Goal: Navigation & Orientation: Find specific page/section

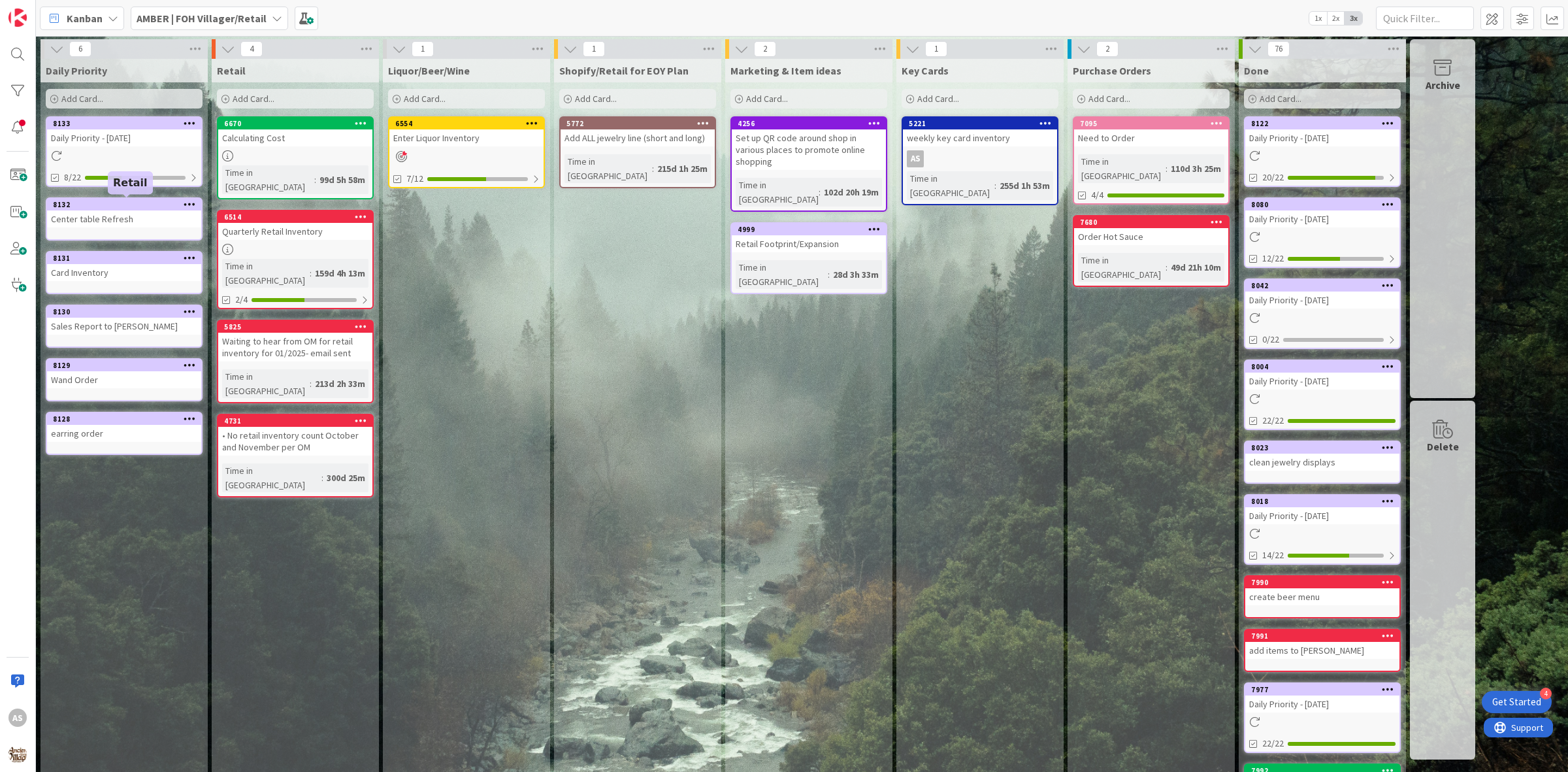
click at [148, 152] on div at bounding box center [125, 156] width 154 height 11
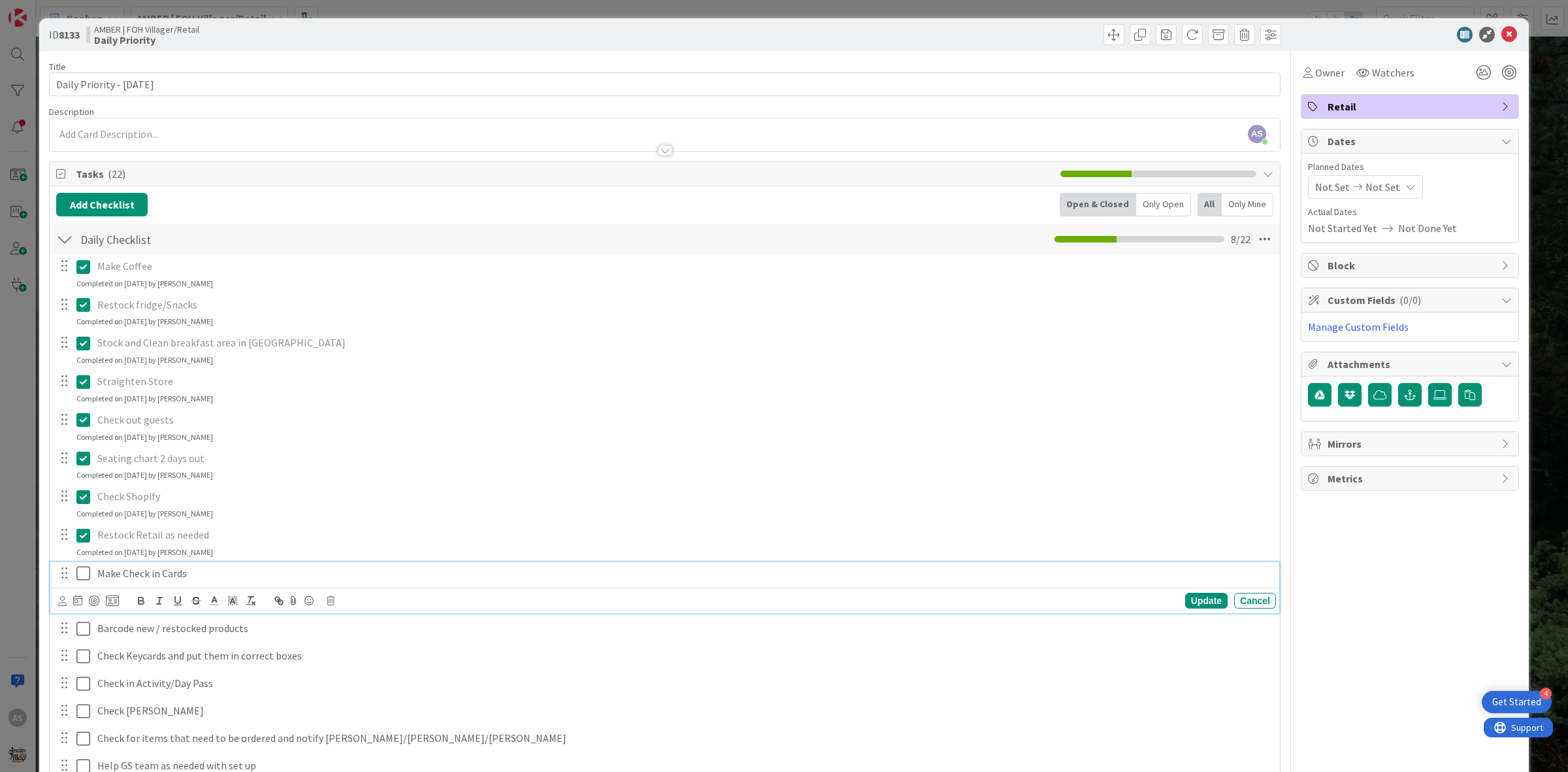
click at [79, 571] on icon at bounding box center [83, 574] width 14 height 16
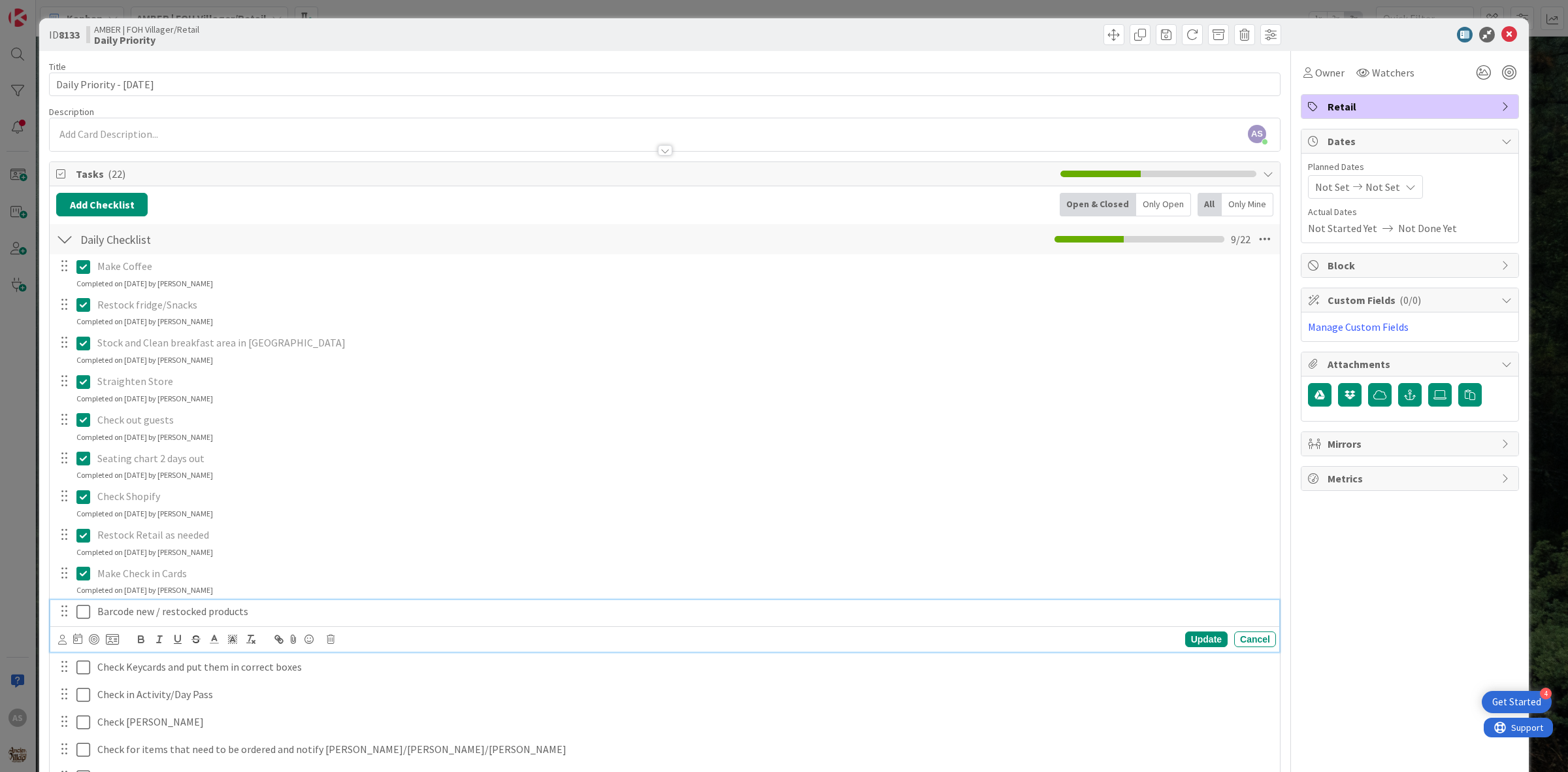
click at [89, 614] on icon at bounding box center [83, 612] width 14 height 16
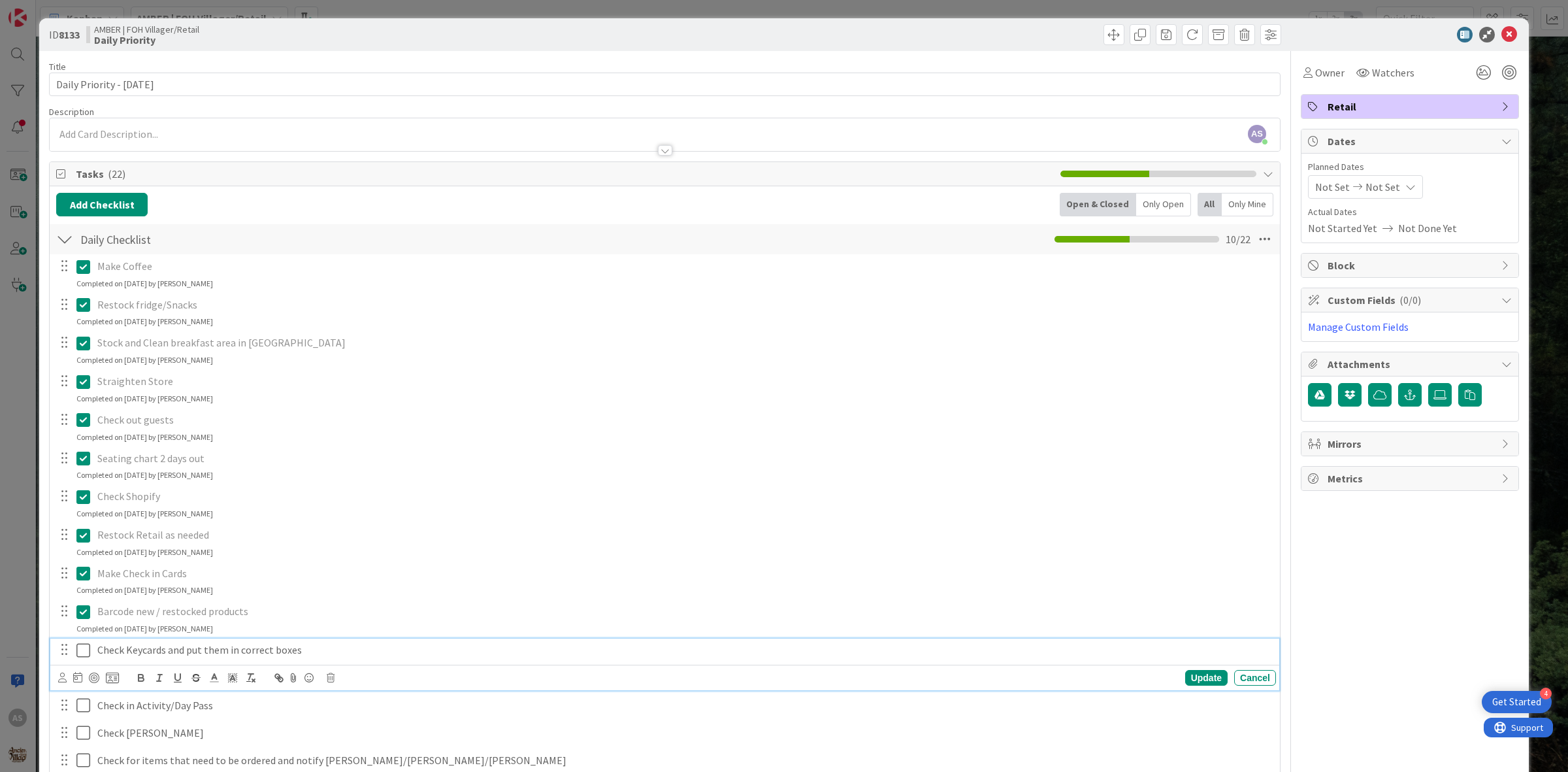
click at [83, 655] on icon at bounding box center [83, 651] width 14 height 16
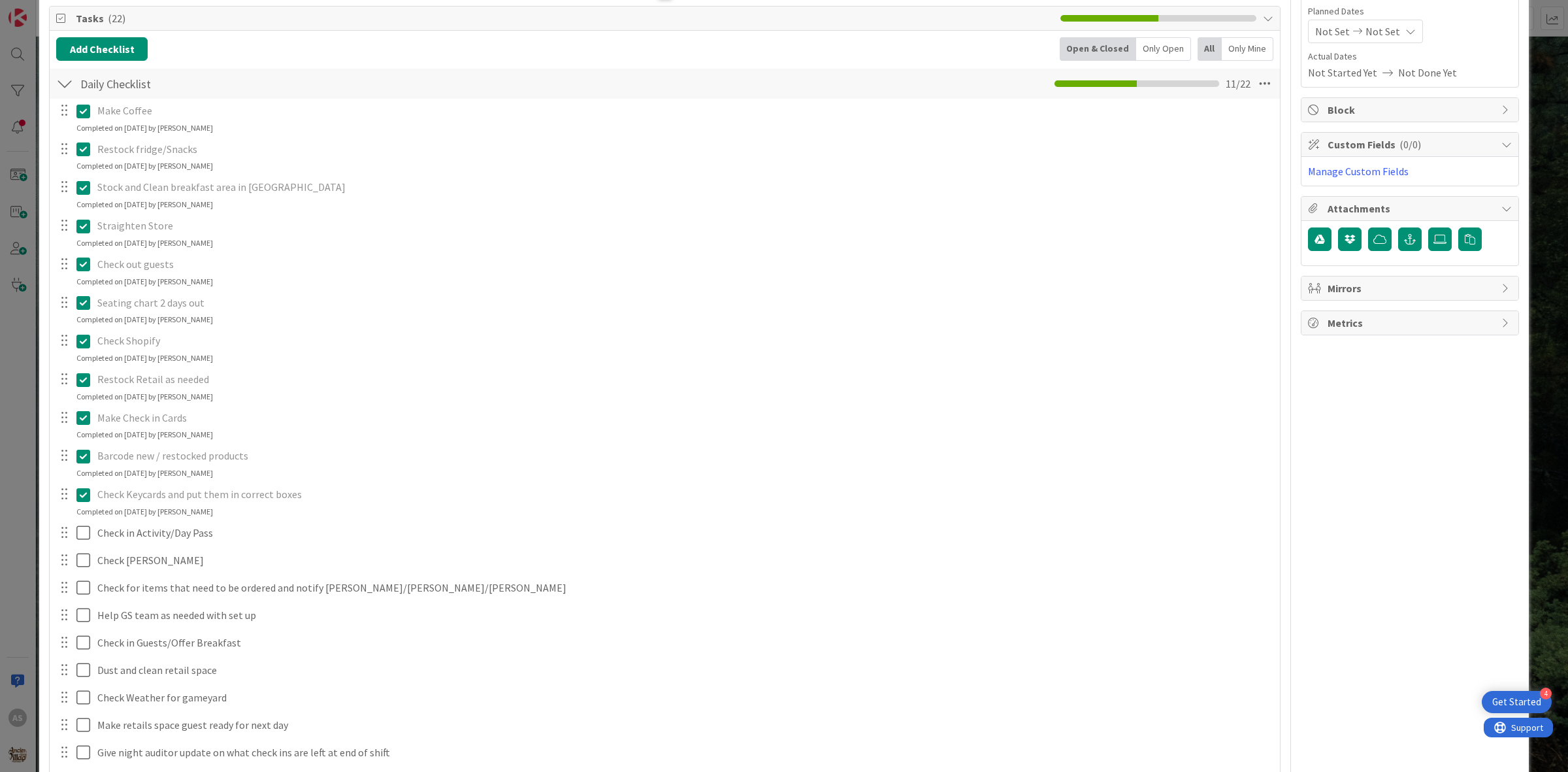
scroll to position [163, 0]
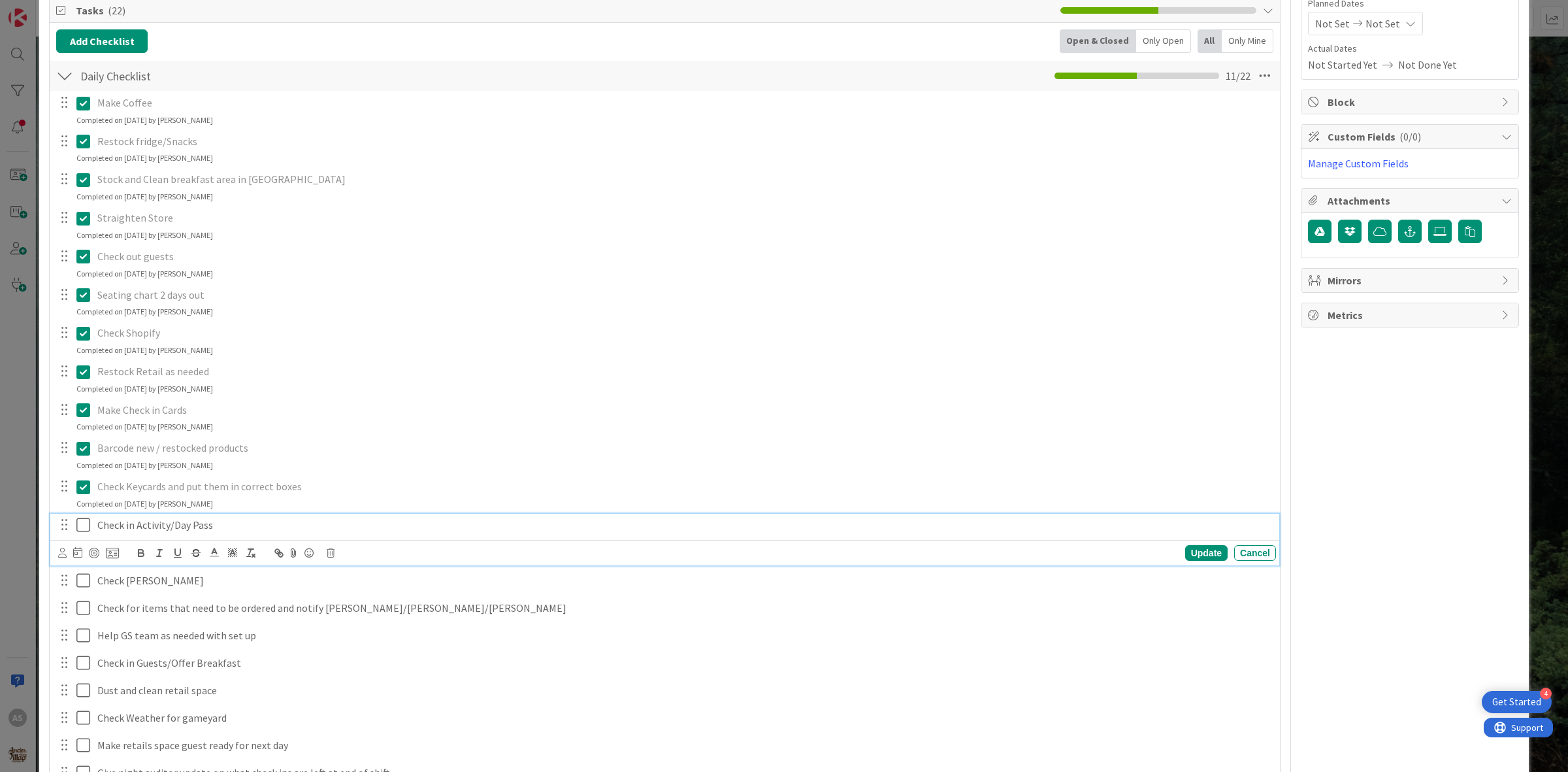
click at [81, 524] on icon at bounding box center [83, 525] width 14 height 16
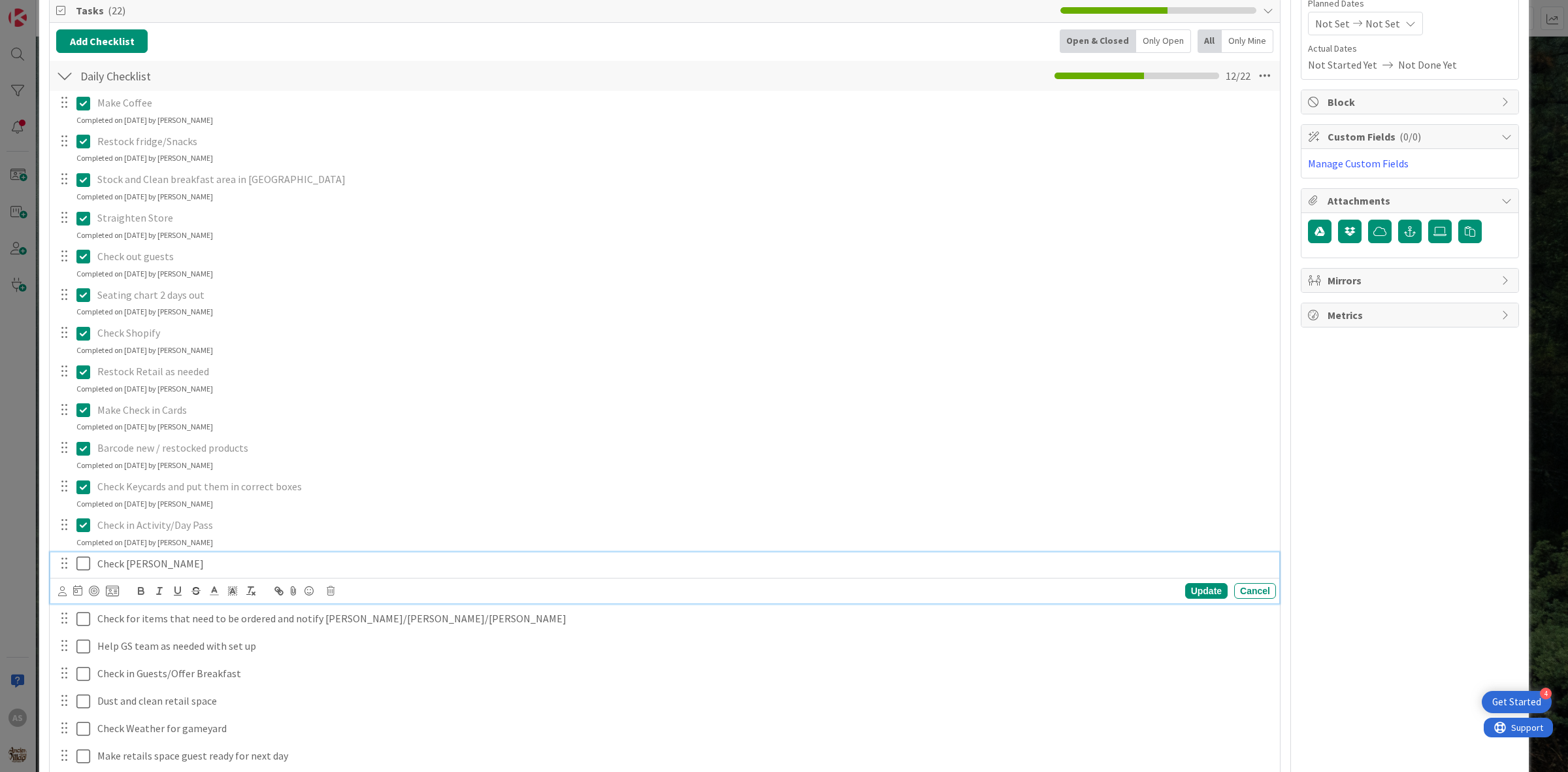
click at [81, 572] on icon at bounding box center [83, 564] width 14 height 16
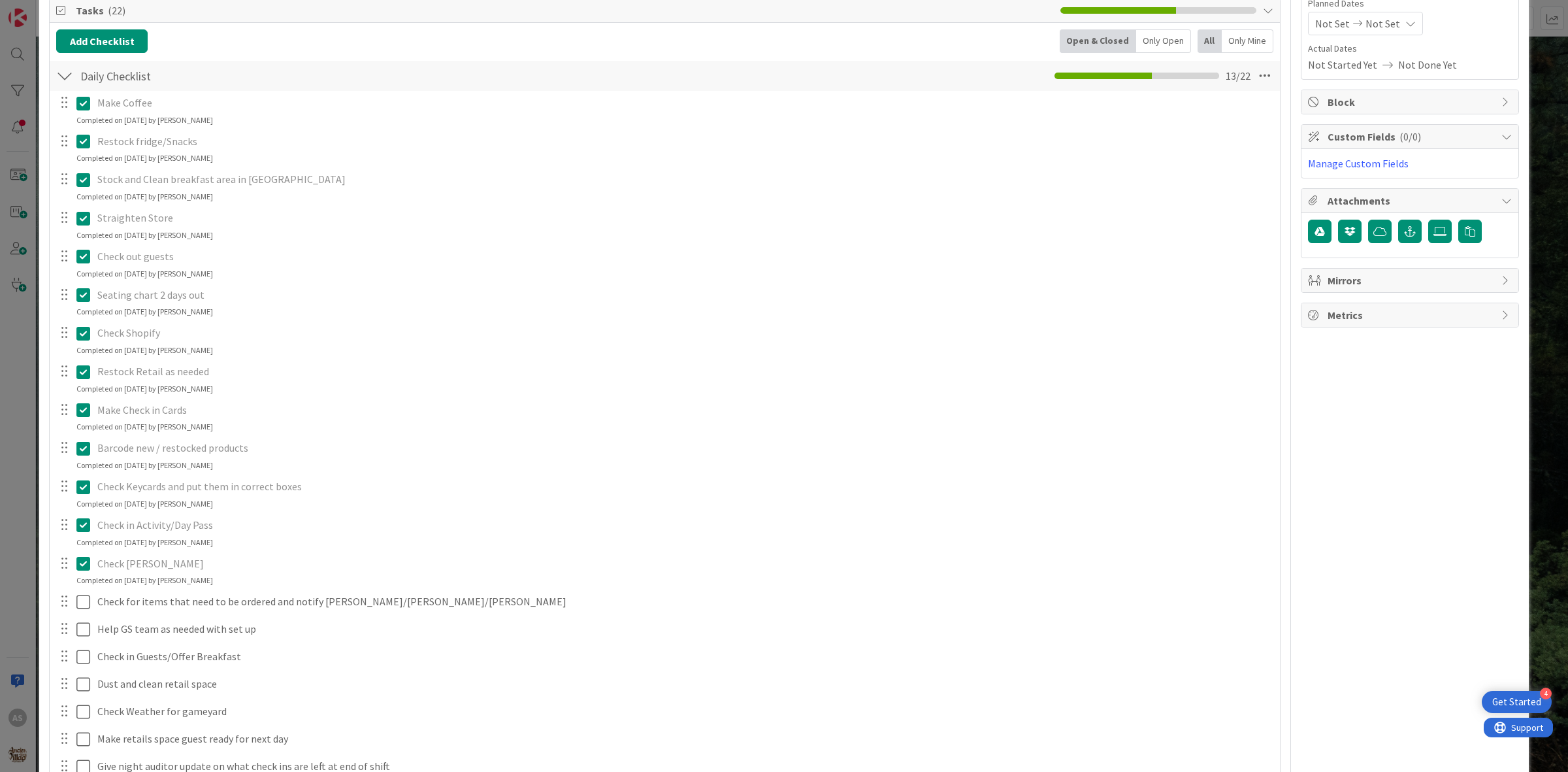
click at [83, 568] on icon at bounding box center [83, 564] width 14 height 16
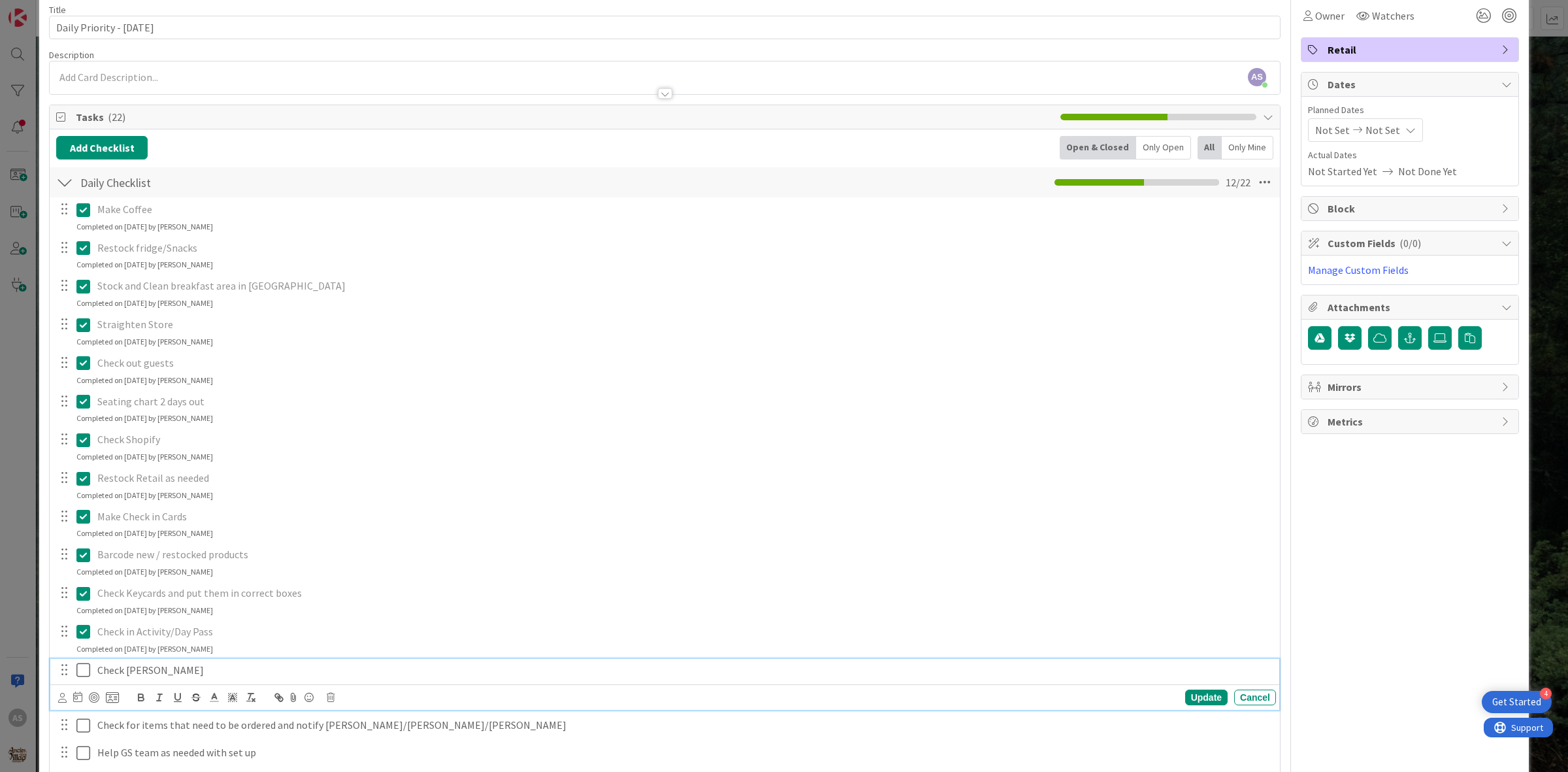
scroll to position [0, 0]
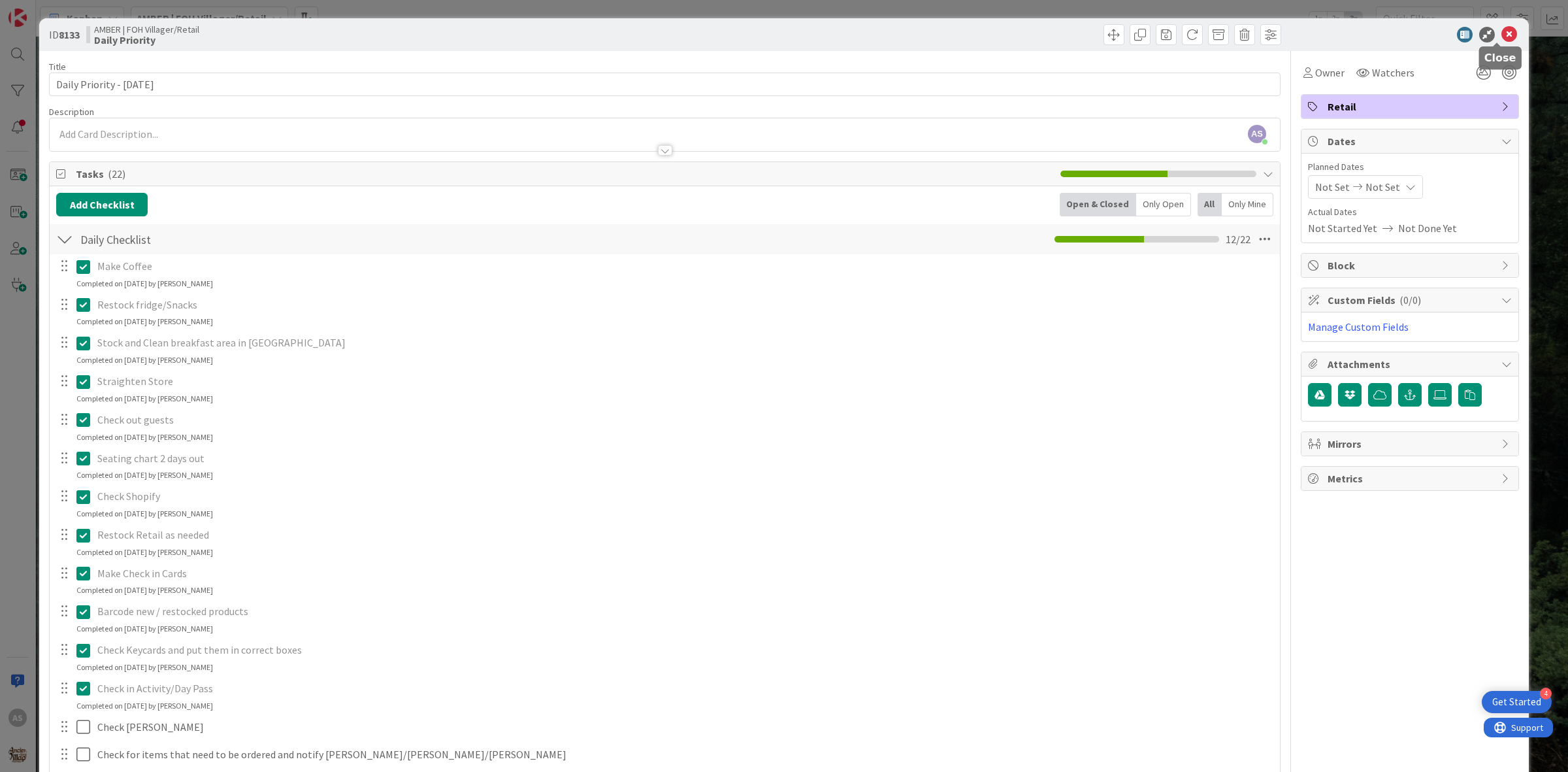
click at [1503, 38] on icon at bounding box center [1509, 35] width 16 height 16
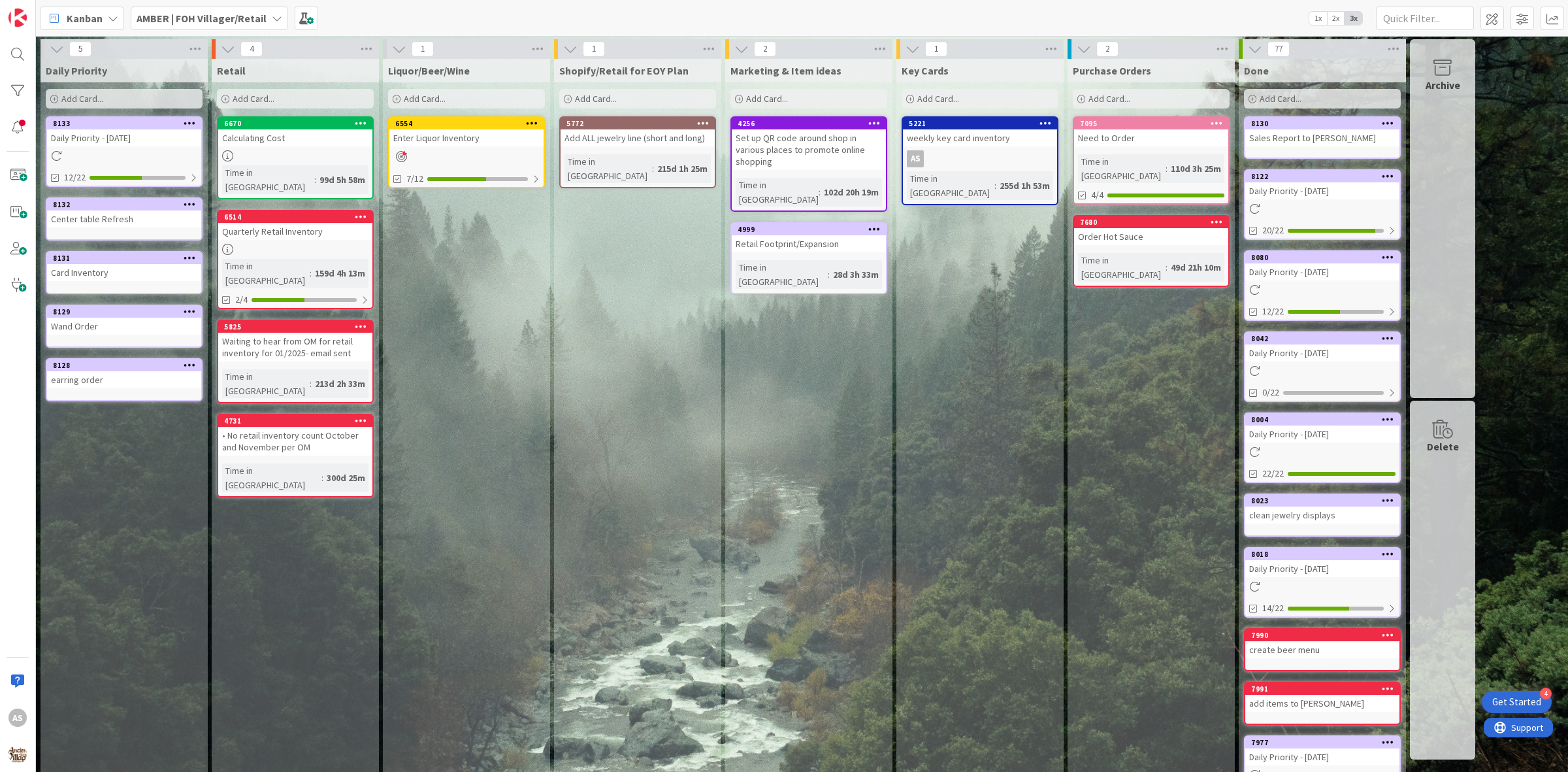
click at [249, 17] on b "AMBER | FOH Villager/Retail" at bounding box center [201, 19] width 130 height 13
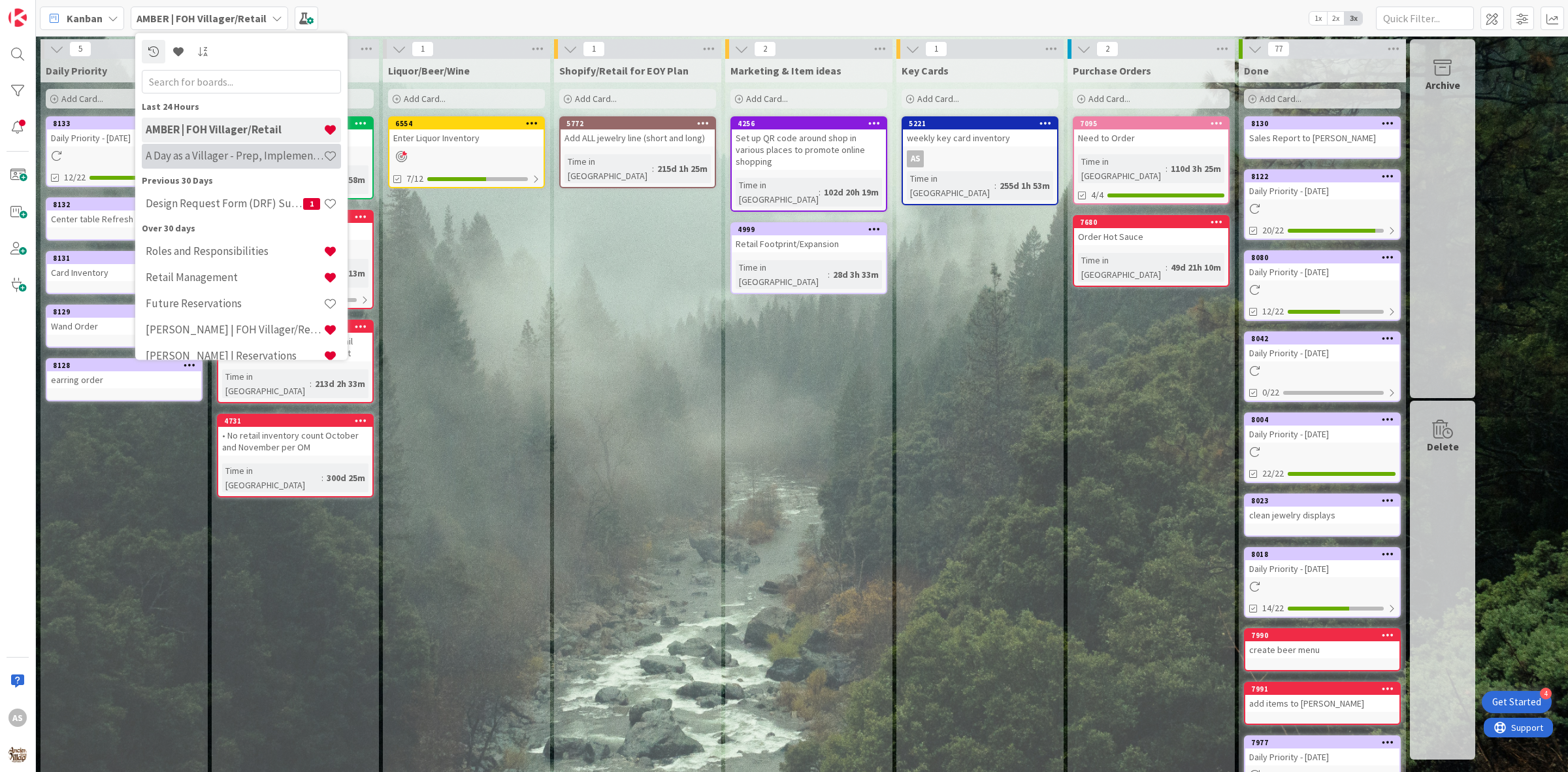
click at [236, 165] on div "A Day as a Villager - Prep, Implement and Execute" at bounding box center [241, 155] width 199 height 25
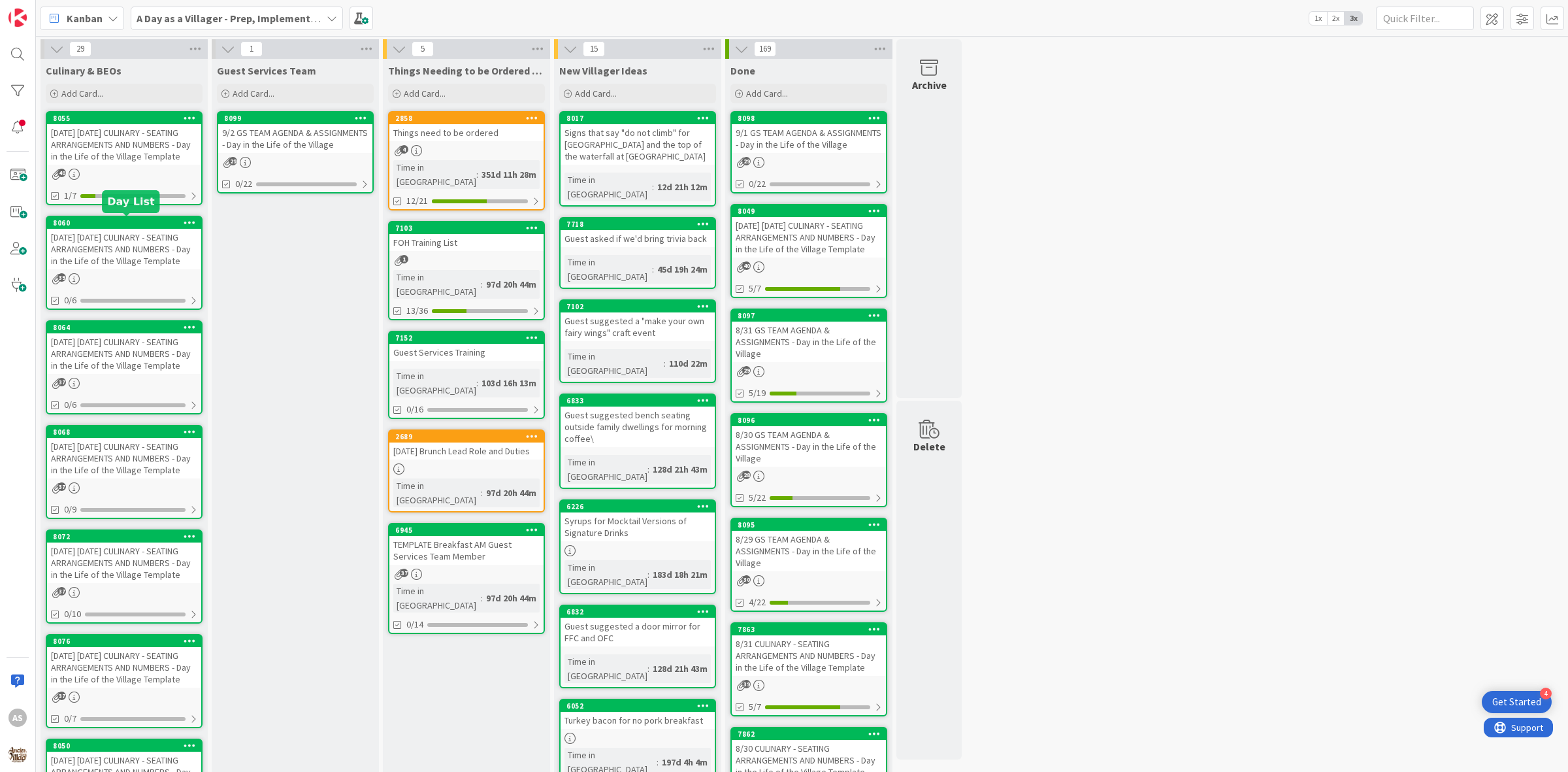
click at [146, 262] on div "[DATE] [DATE] CULINARY - SEATING ARRANGEMENTS AND NUMBERS - Day in the Life of …" at bounding box center [125, 248] width 154 height 41
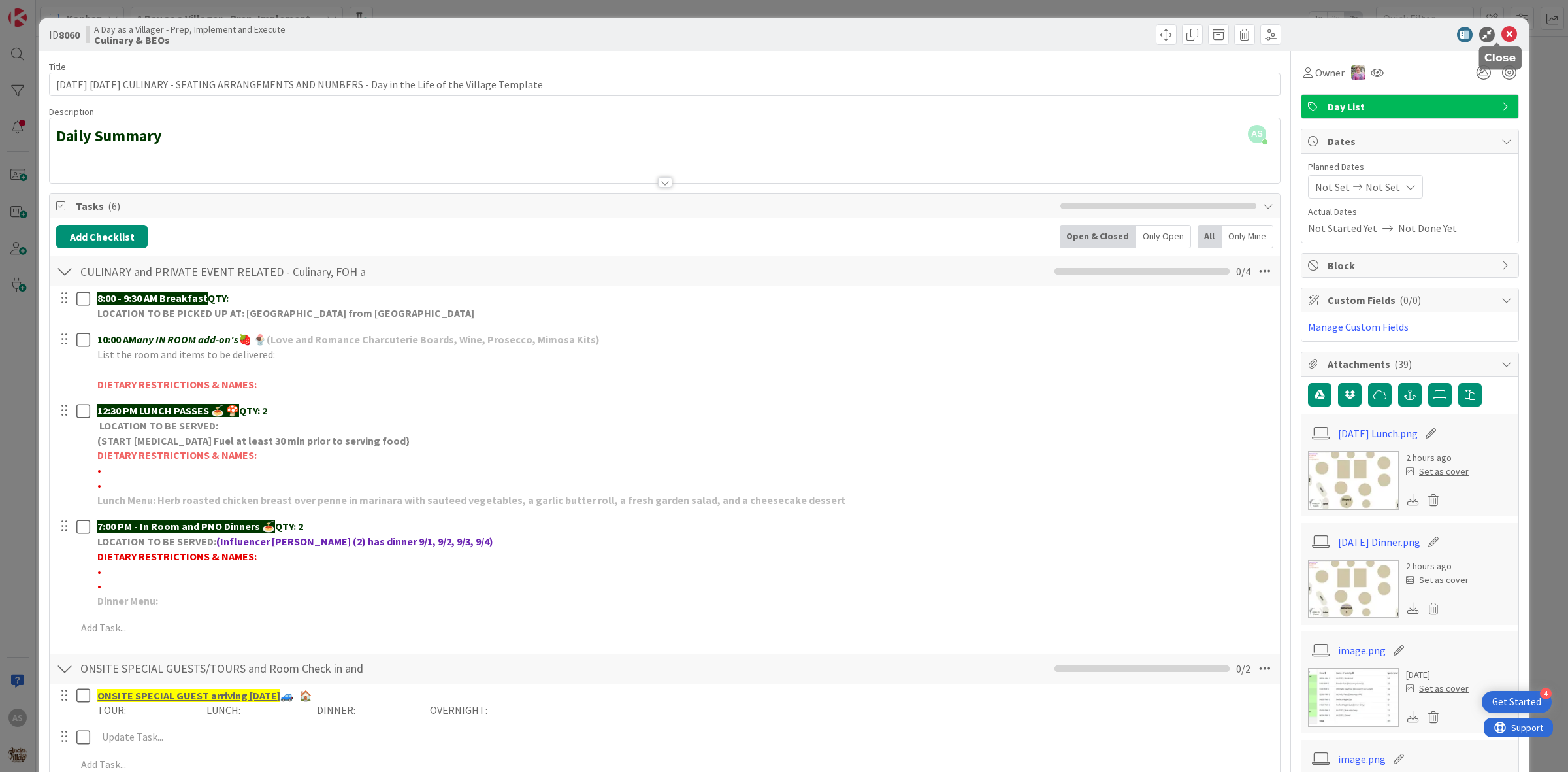
click at [1501, 27] on icon at bounding box center [1509, 35] width 16 height 16
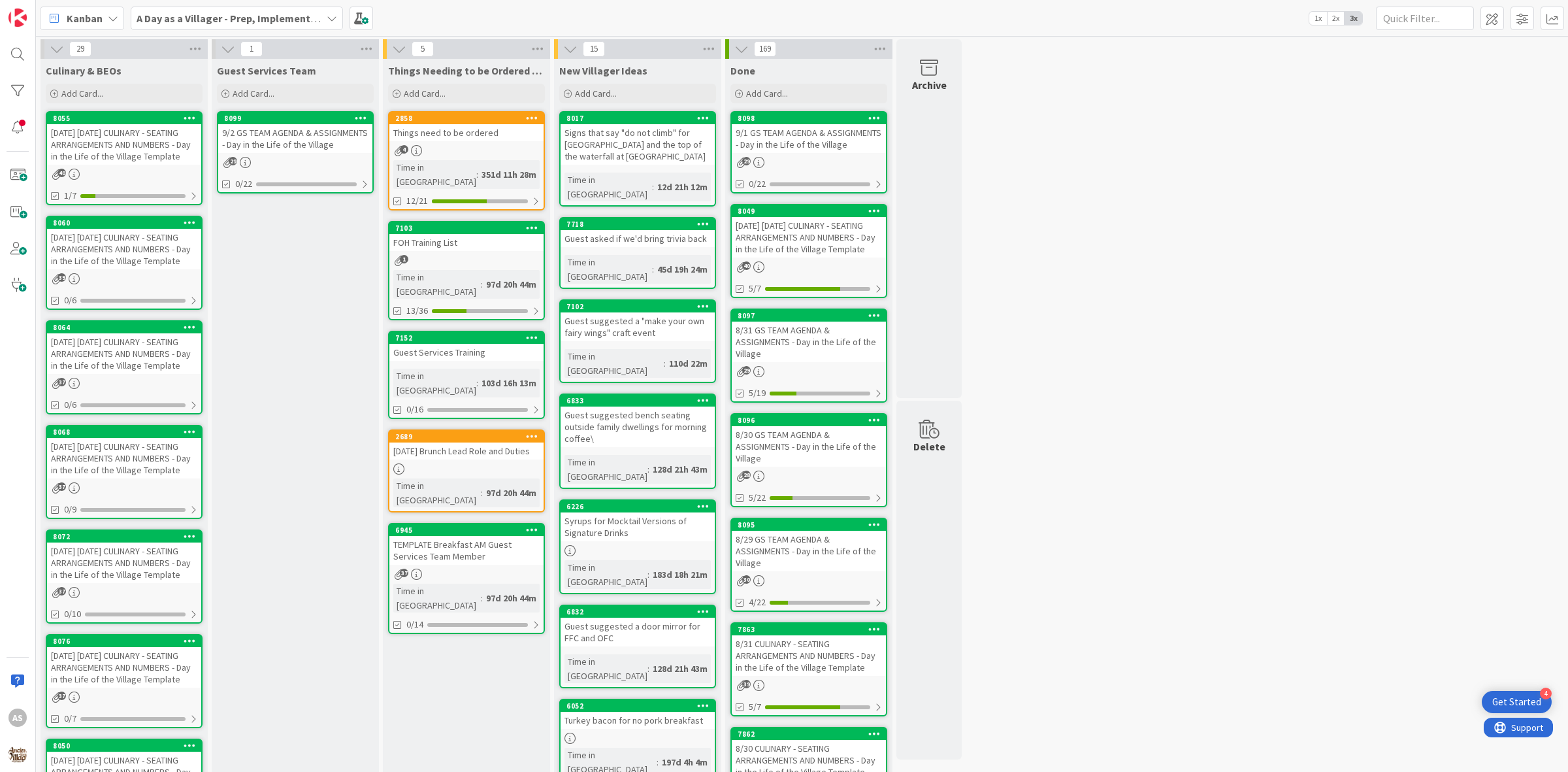
click at [299, 138] on div "9/2 GS TEAM AGENDA & ASSIGNMENTS - Day in the Life of the Village" at bounding box center [296, 138] width 154 height 29
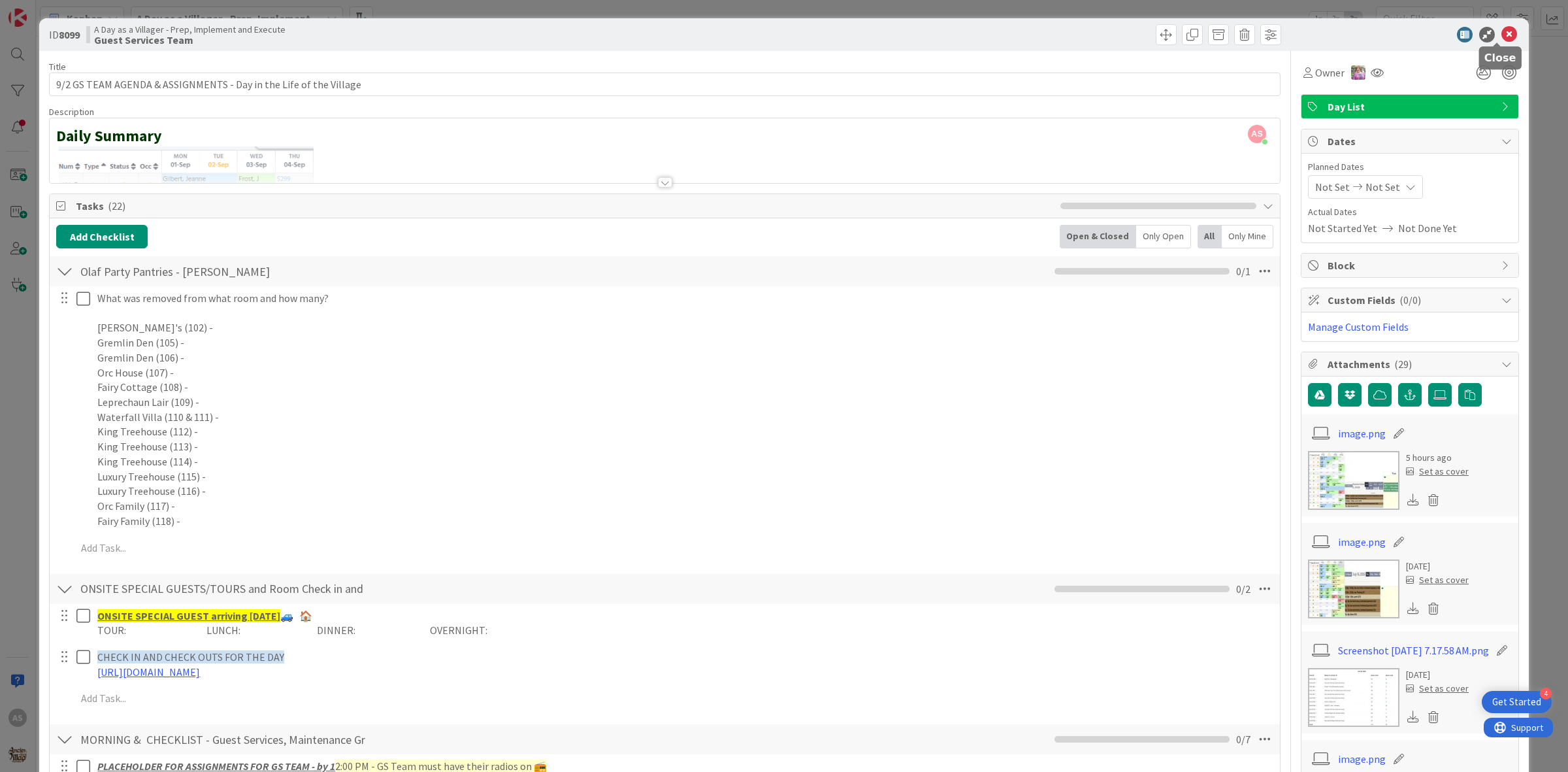
click at [1501, 29] on icon at bounding box center [1509, 35] width 16 height 16
